Goal: Find specific page/section: Find specific page/section

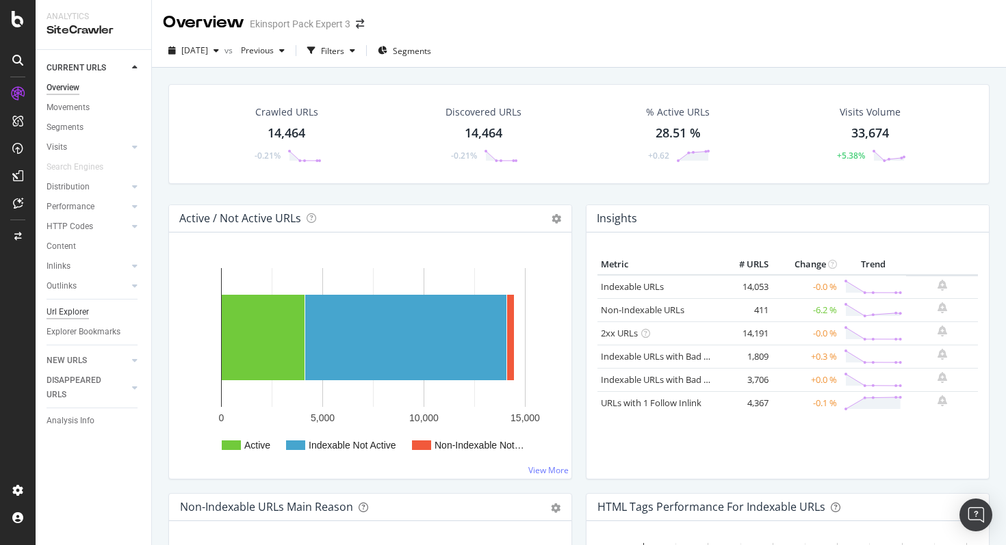
click at [70, 315] on div "Url Explorer" at bounding box center [68, 312] width 42 height 14
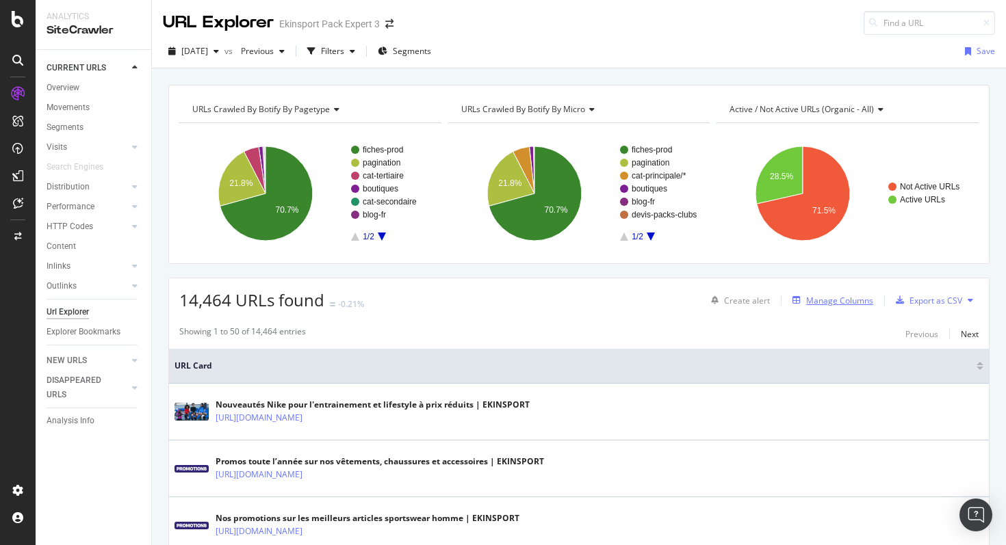
click at [834, 297] on div "Manage Columns" at bounding box center [839, 301] width 67 height 12
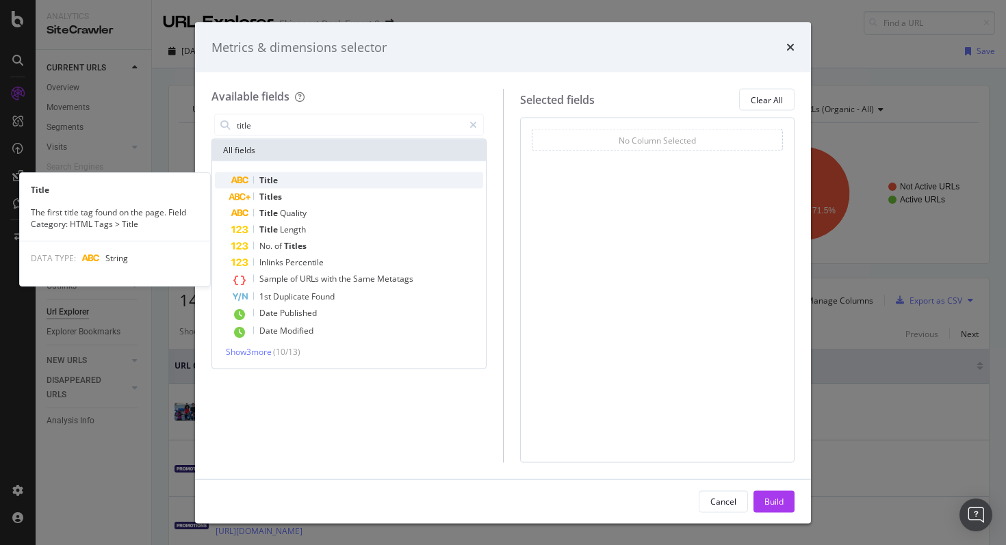
click at [304, 181] on div "Title" at bounding box center [357, 180] width 252 height 16
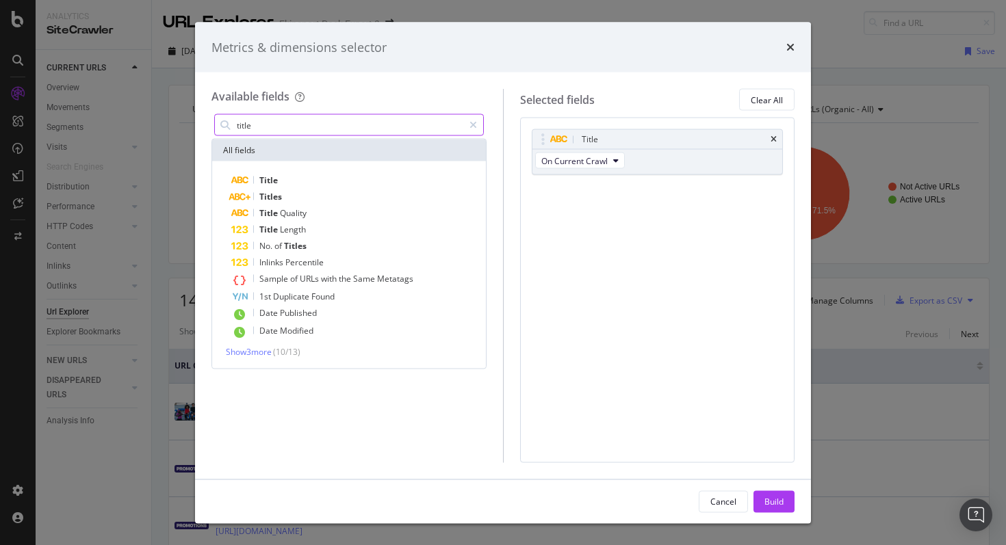
click at [328, 129] on input "title" at bounding box center [349, 125] width 228 height 21
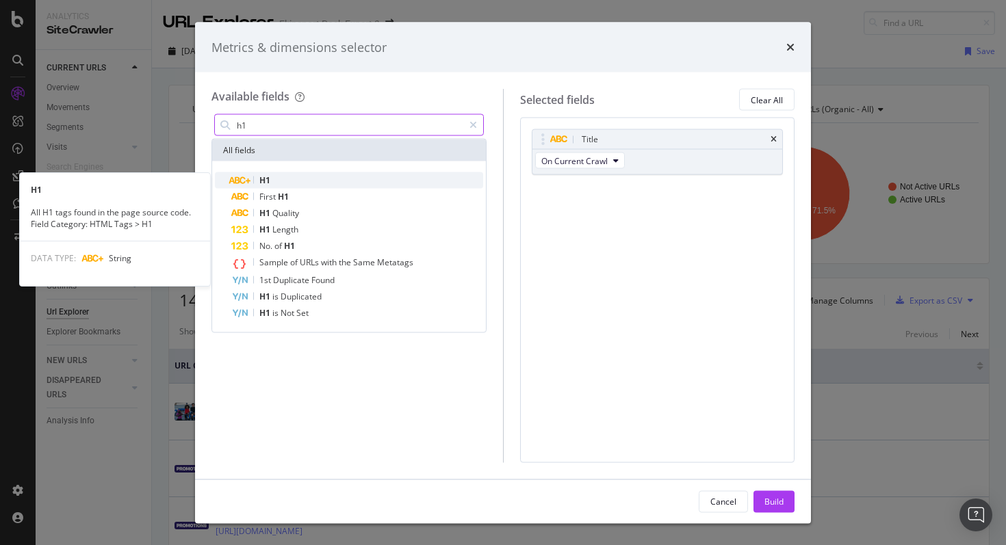
type input "h1"
click at [307, 178] on div "H1" at bounding box center [357, 180] width 252 height 16
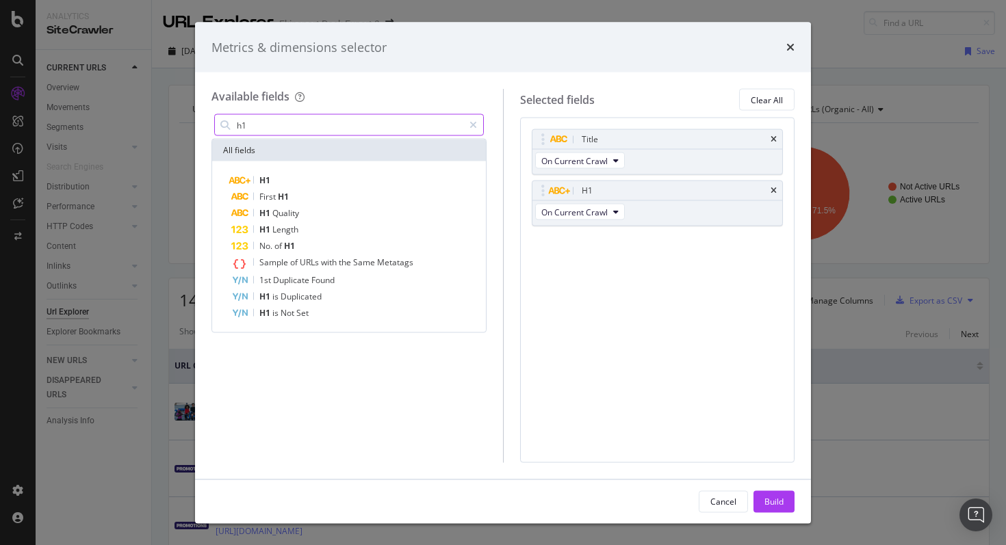
click at [294, 130] on input "h1" at bounding box center [349, 125] width 228 height 21
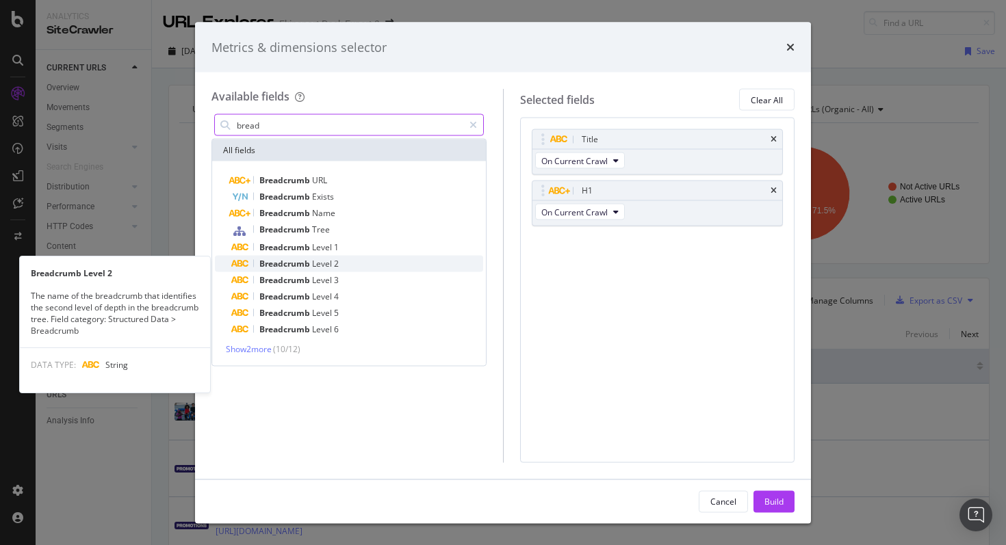
type input "bread"
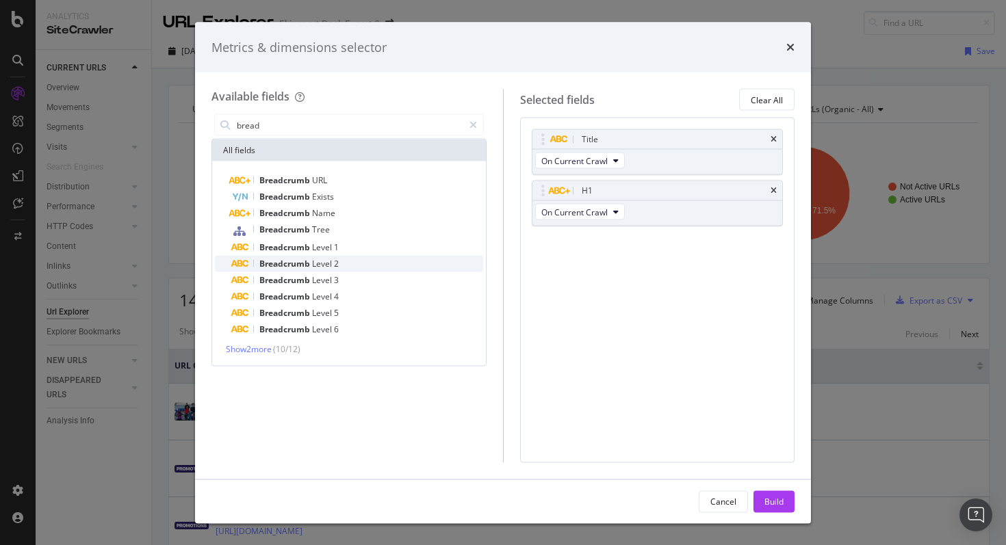
click at [334, 265] on span "2" at bounding box center [336, 264] width 5 height 12
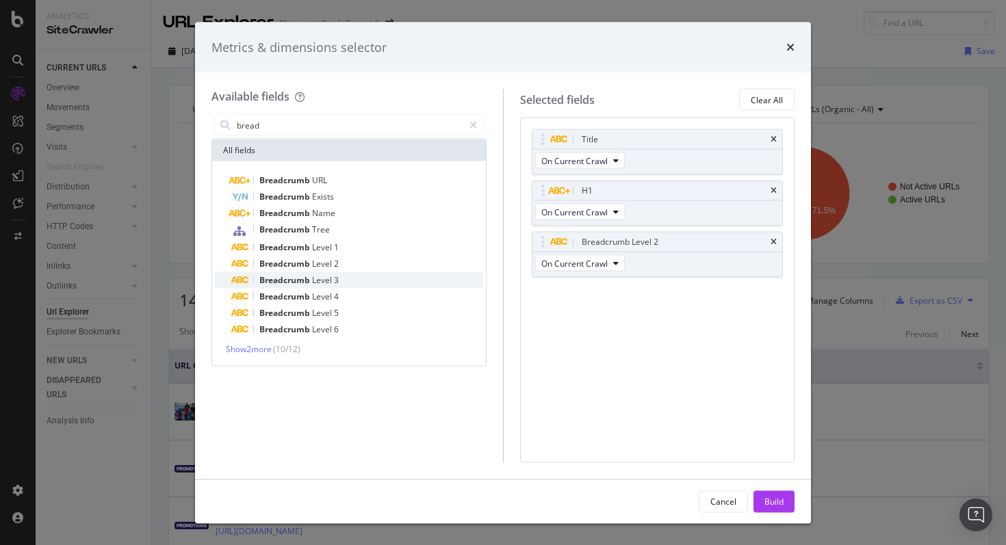
click at [335, 276] on span "3" at bounding box center [336, 280] width 5 height 12
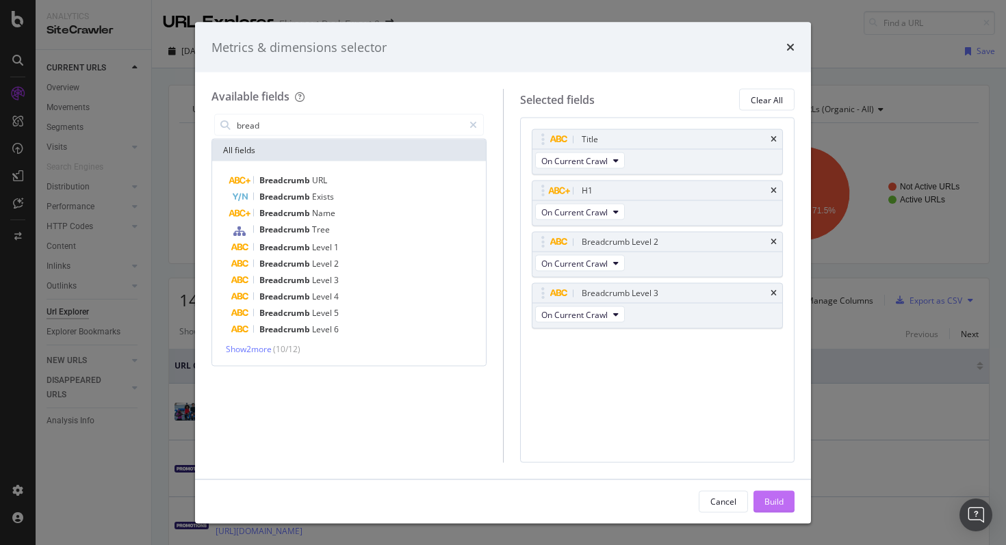
click at [783, 502] on div "Build" at bounding box center [773, 501] width 19 height 12
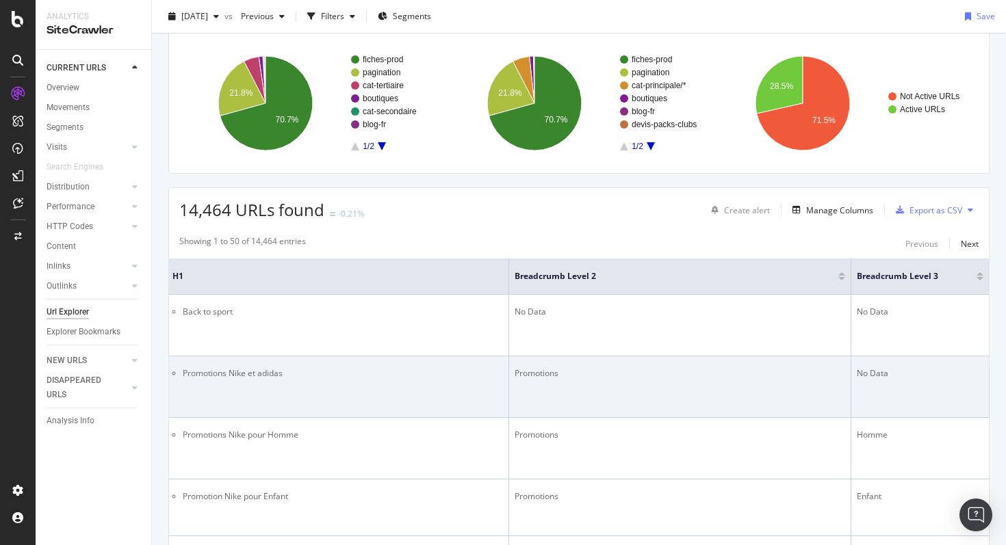
scroll to position [114, 0]
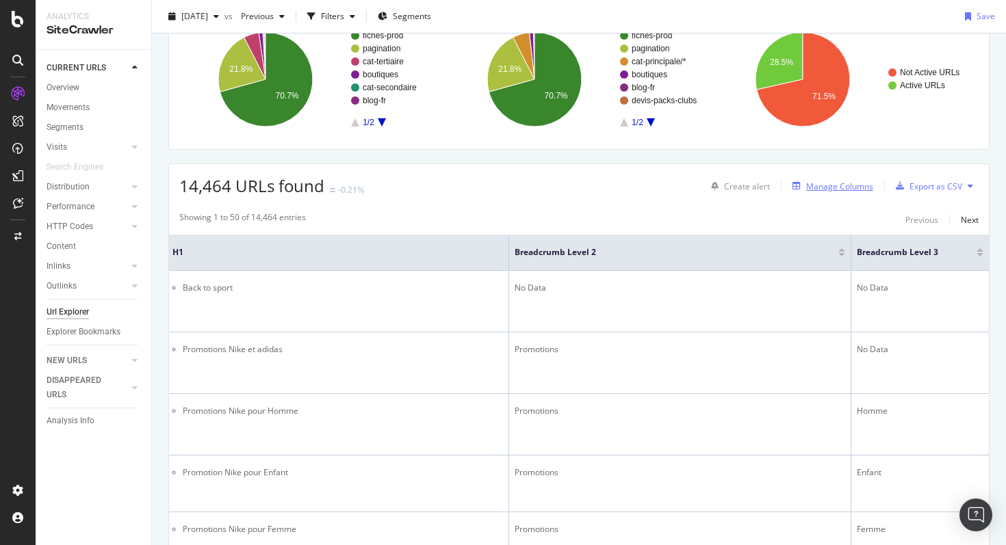
click at [845, 187] on div "Manage Columns" at bounding box center [839, 187] width 67 height 12
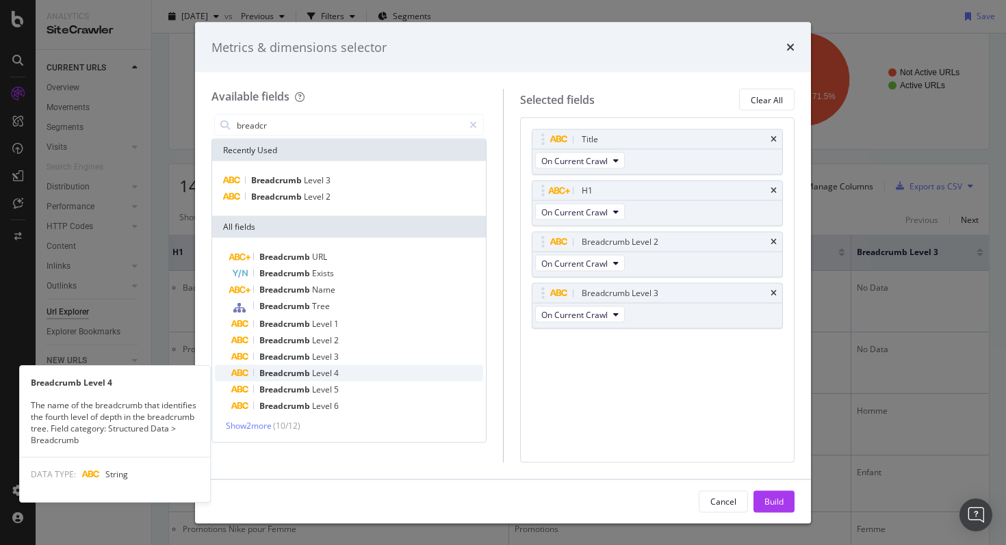
type input "breadcr"
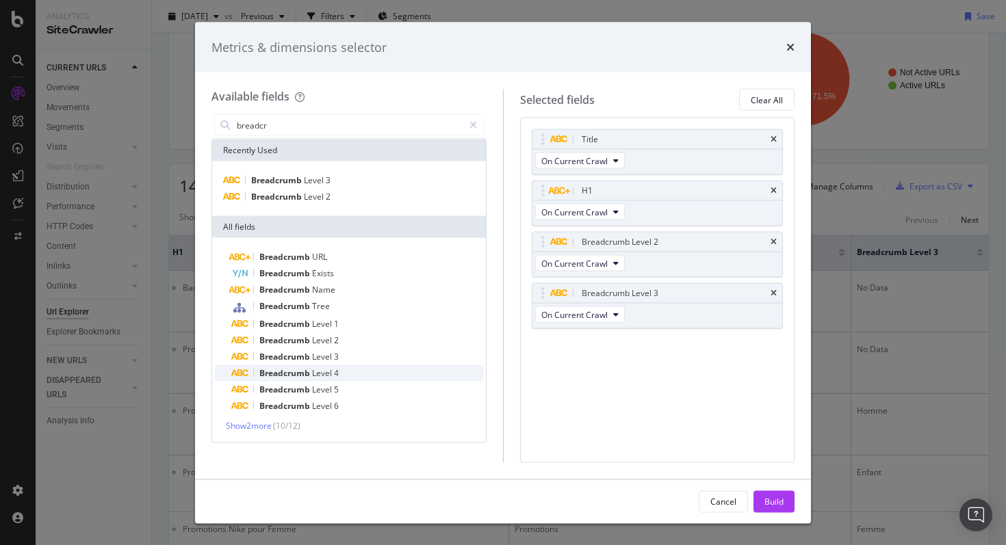
click at [352, 373] on div "Breadcrumb Level 4" at bounding box center [357, 373] width 252 height 16
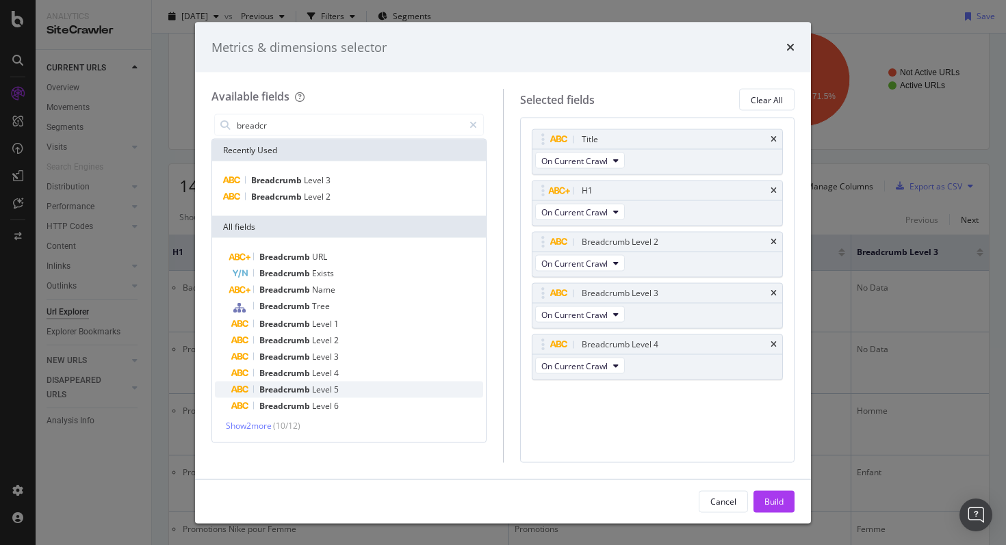
click at [357, 396] on div "Breadcrumb Level 5" at bounding box center [357, 390] width 252 height 16
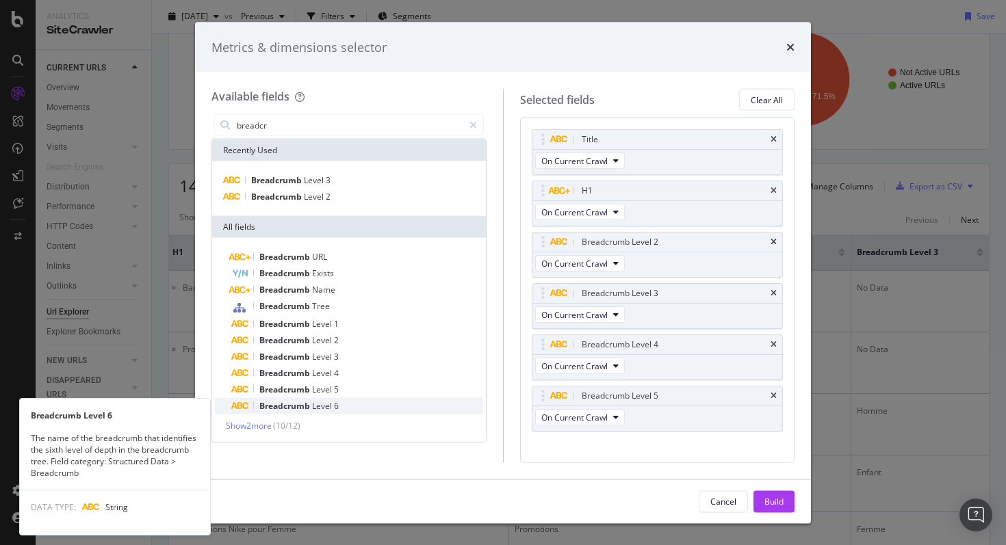
click at [356, 406] on div "Breadcrumb Level 6" at bounding box center [357, 406] width 252 height 16
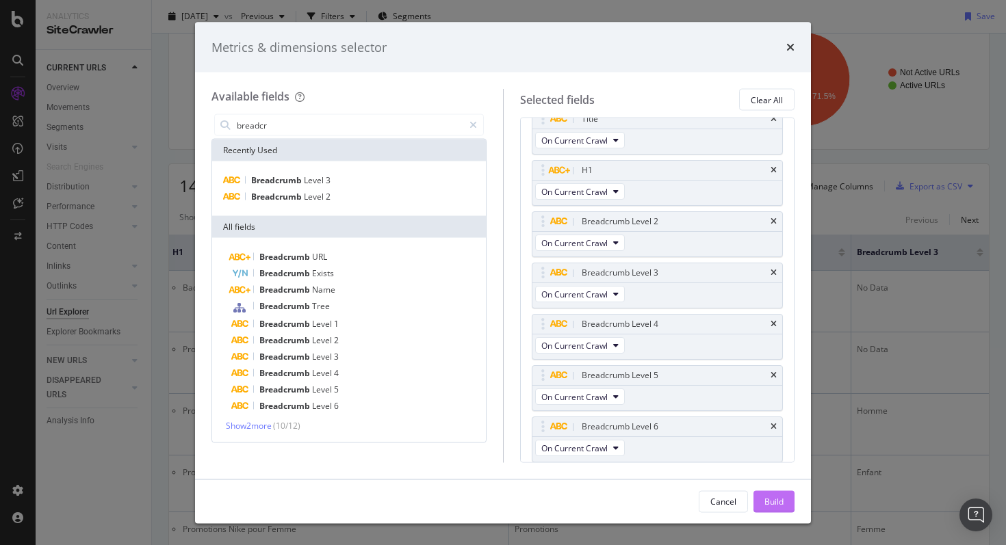
click at [771, 501] on div "Build" at bounding box center [773, 501] width 19 height 12
